Goal: Task Accomplishment & Management: Manage account settings

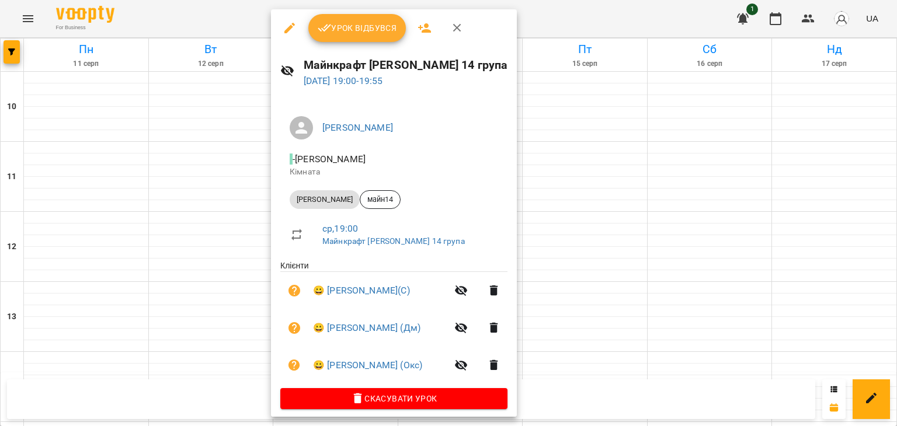
click at [606, 206] on div at bounding box center [448, 213] width 897 height 426
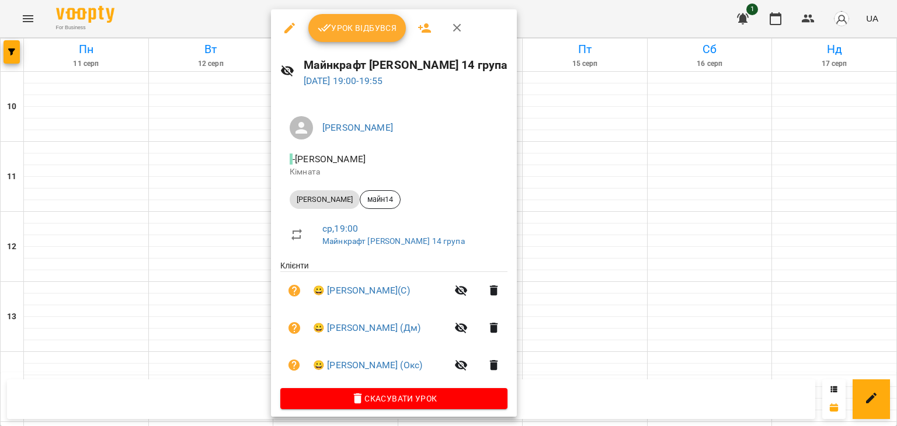
click at [369, 22] on span "Урок відбувся" at bounding box center [357, 28] width 79 height 14
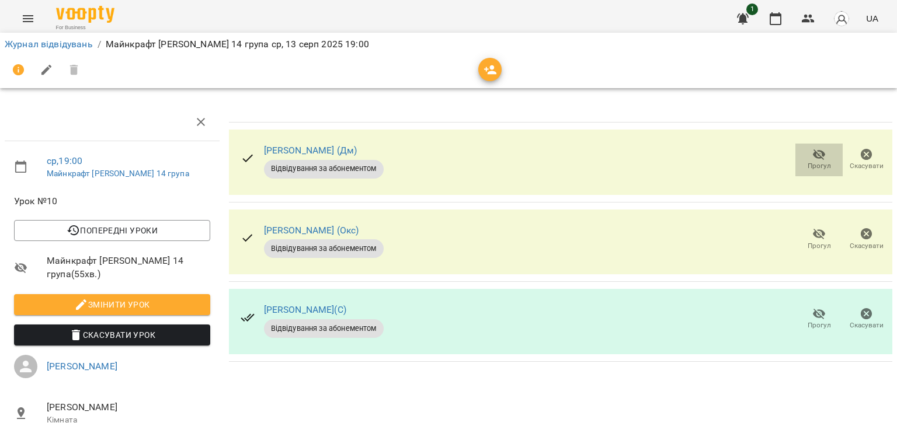
click at [812, 159] on icon "button" at bounding box center [819, 155] width 14 height 14
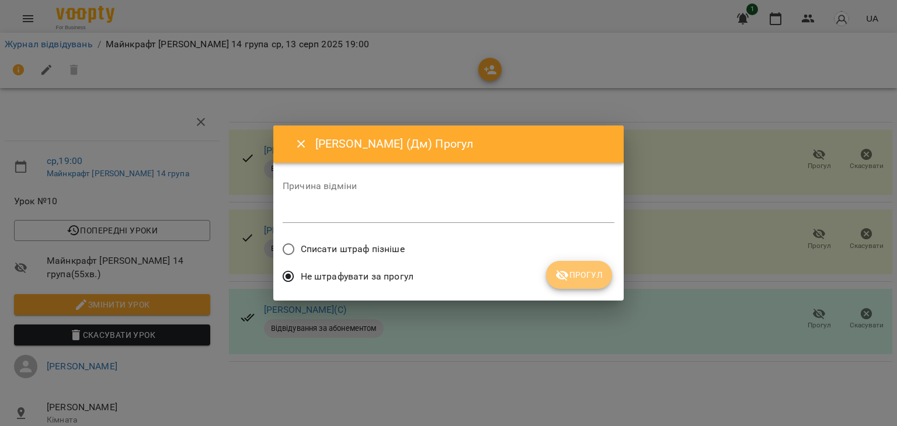
click at [589, 274] on span "Прогул" at bounding box center [578, 275] width 47 height 14
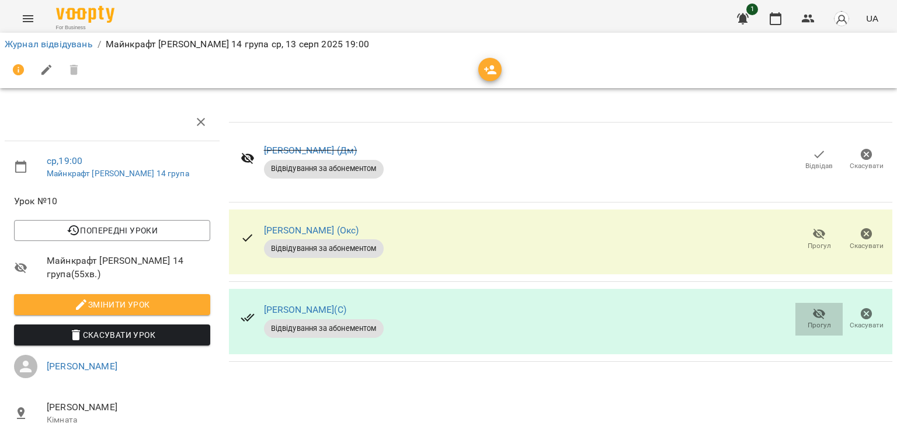
click at [802, 316] on span "Прогул" at bounding box center [818, 318] width 33 height 23
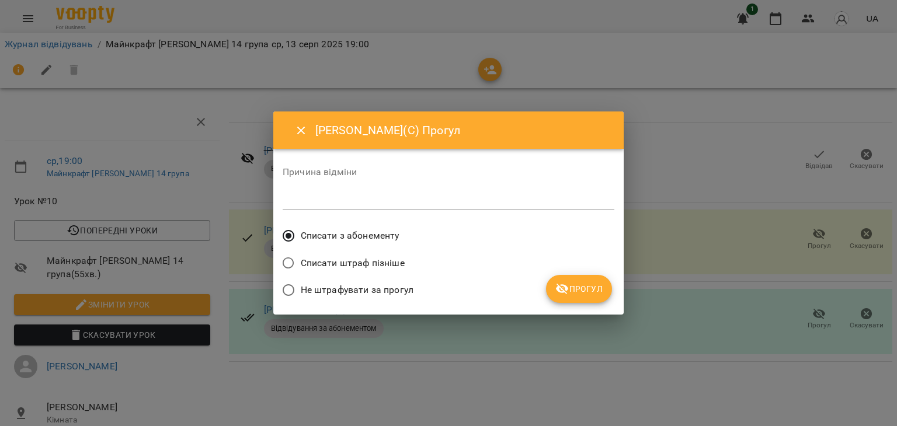
click at [378, 282] on label "Не штрафувати за прогул" at bounding box center [344, 290] width 137 height 25
click at [586, 288] on span "Прогул" at bounding box center [578, 289] width 47 height 14
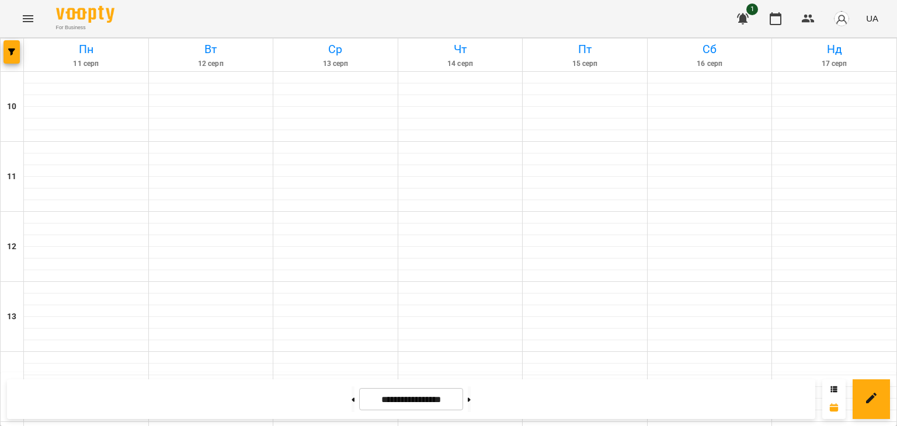
scroll to position [492, 0]
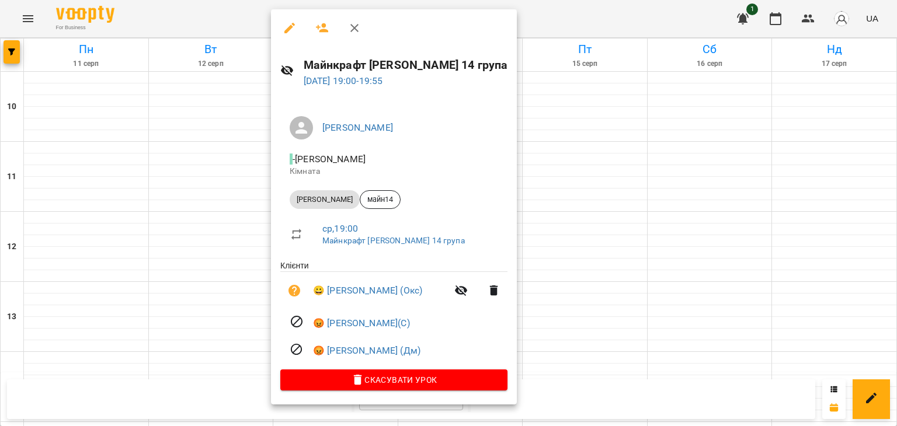
click at [610, 316] on div at bounding box center [448, 213] width 897 height 426
